Goal: Information Seeking & Learning: Find specific fact

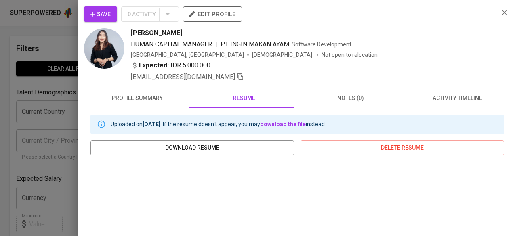
click at [501, 11] on icon "button" at bounding box center [505, 13] width 10 height 10
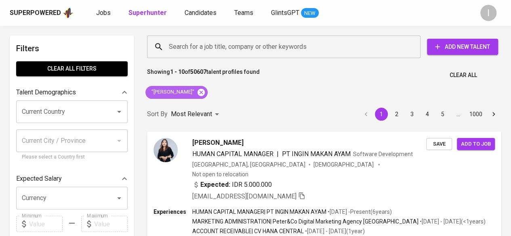
click at [205, 93] on icon at bounding box center [201, 91] width 7 height 7
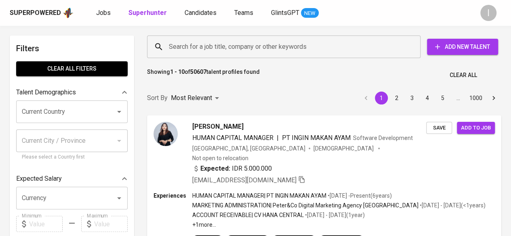
click at [191, 50] on input "Search for a job title, company or other keywords" at bounding box center [286, 46] width 238 height 15
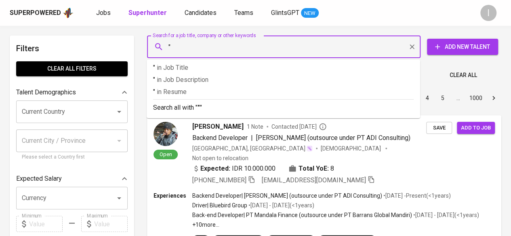
paste input "[EMAIL_ADDRESS][DOMAIN_NAME]"
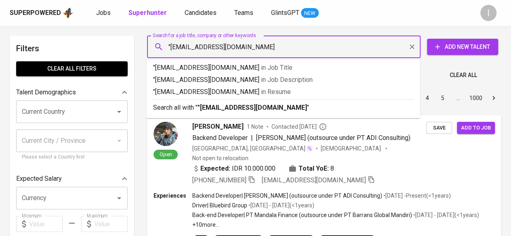
type input ""[EMAIL_ADDRESS][DOMAIN_NAME]""
click at [213, 107] on b ""[EMAIL_ADDRESS][DOMAIN_NAME]"" at bounding box center [254, 108] width 112 height 8
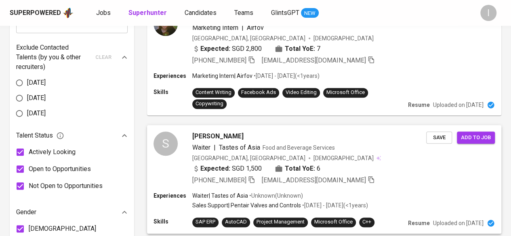
scroll to position [391, 0]
